Goal: Transaction & Acquisition: Purchase product/service

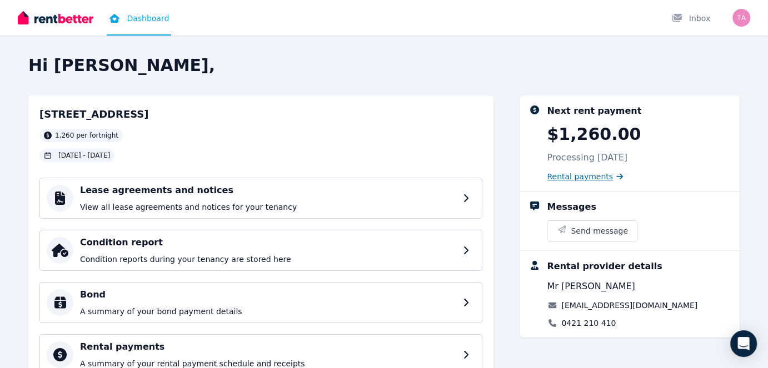
click at [571, 175] on span "Rental payments" at bounding box center [580, 176] width 66 height 11
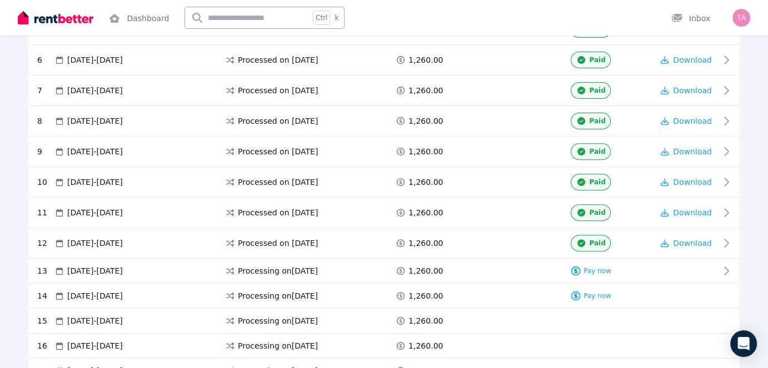
scroll to position [555, 0]
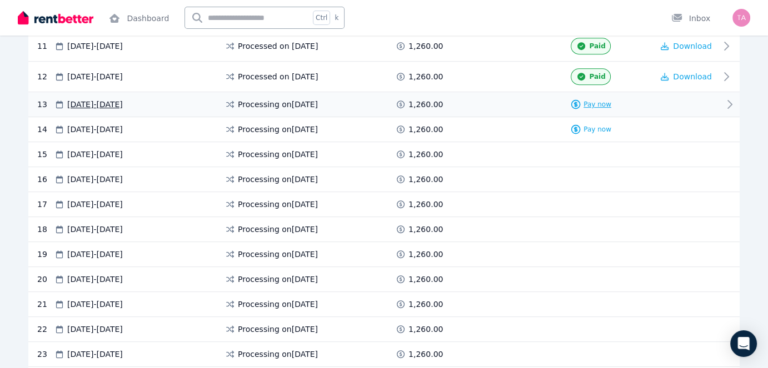
click at [598, 102] on span "Pay now" at bounding box center [597, 104] width 28 height 9
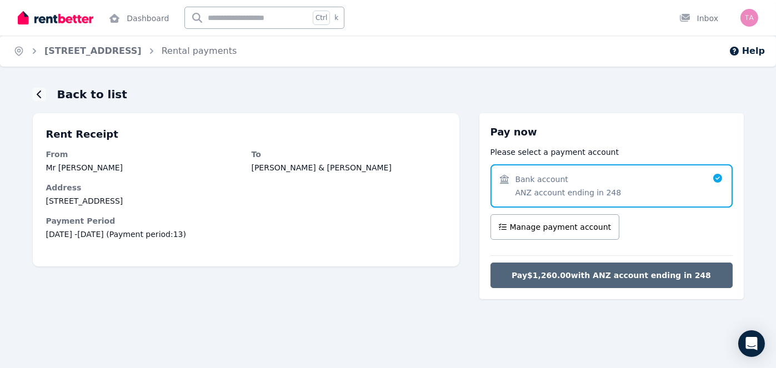
click at [600, 271] on span "Pay $1,260.00 with ANZ account ending in 248" at bounding box center [611, 275] width 199 height 11
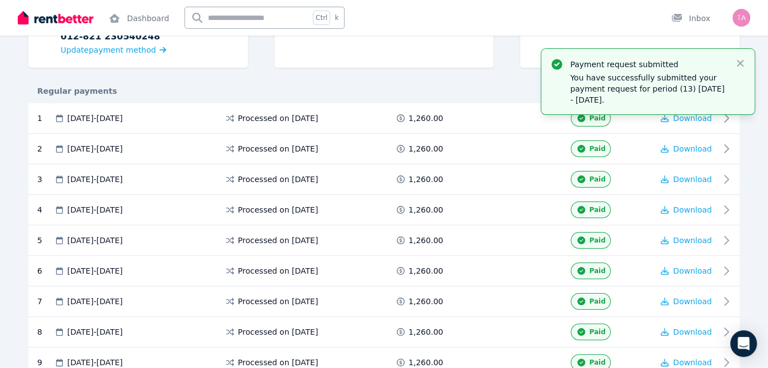
scroll to position [278, 0]
